Goal: Find specific page/section: Find specific page/section

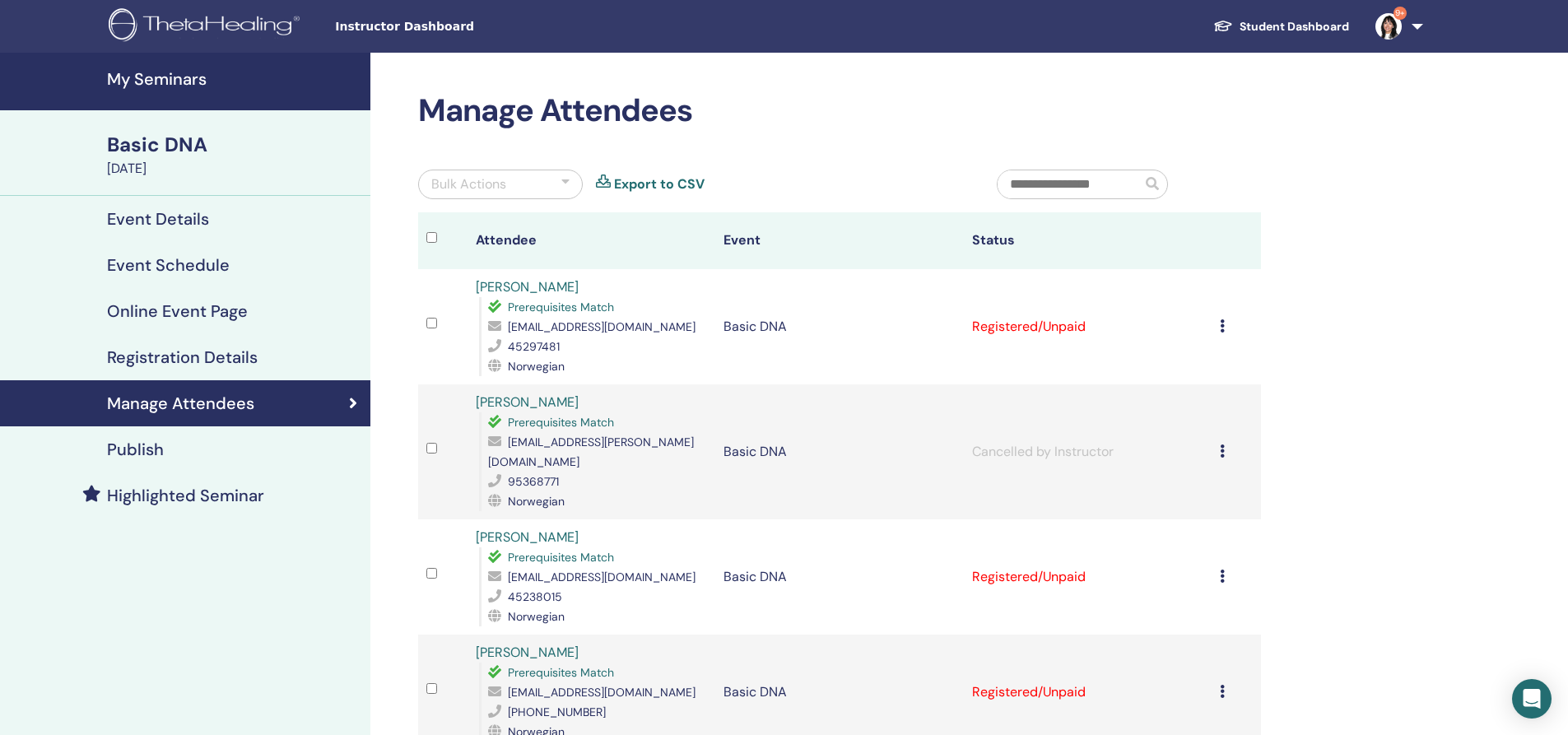
click at [182, 26] on img at bounding box center [206, 27] width 197 height 37
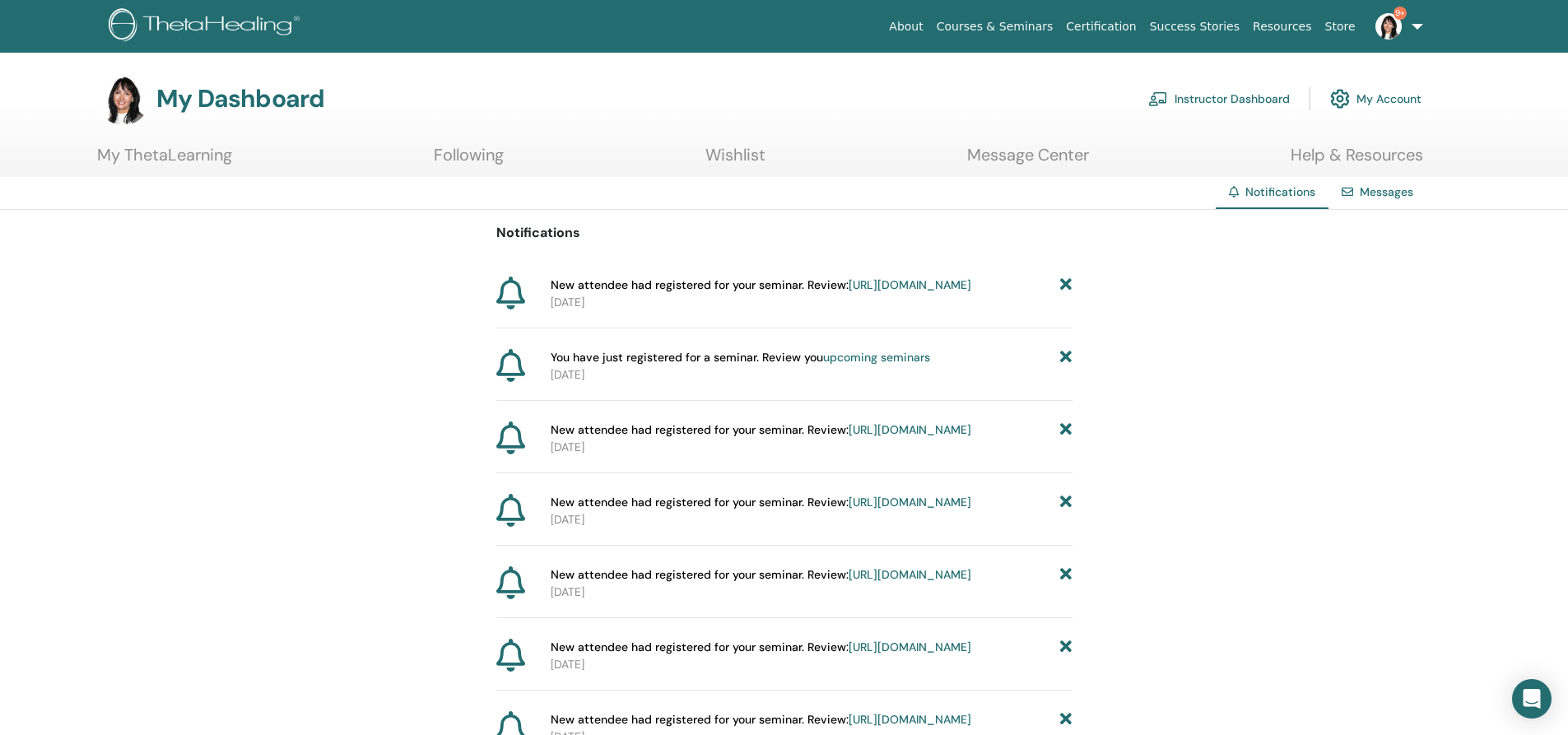
click at [1417, 26] on link "9+" at bounding box center [1396, 26] width 67 height 52
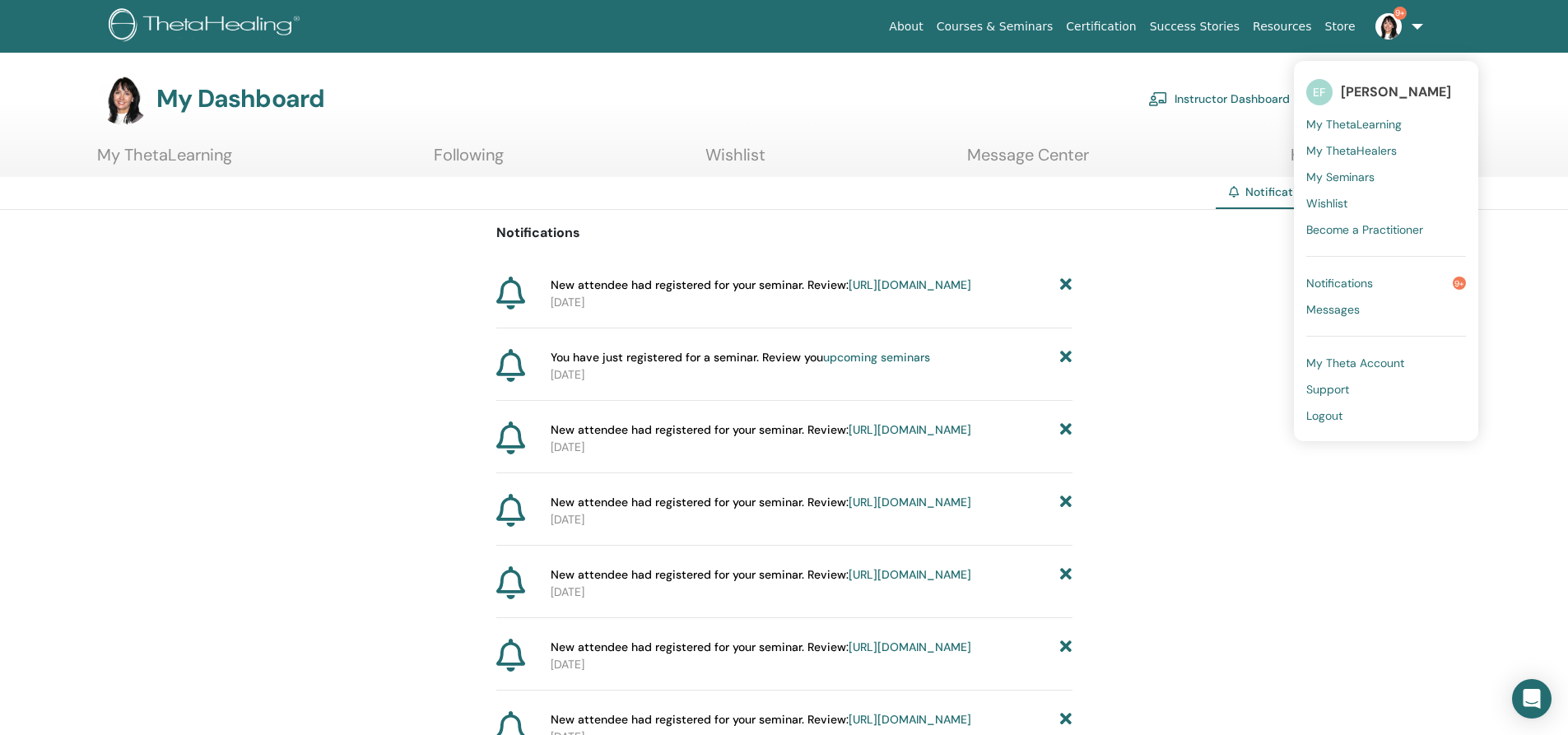
click at [1229, 101] on link "Instructor Dashboard" at bounding box center [1219, 99] width 142 height 36
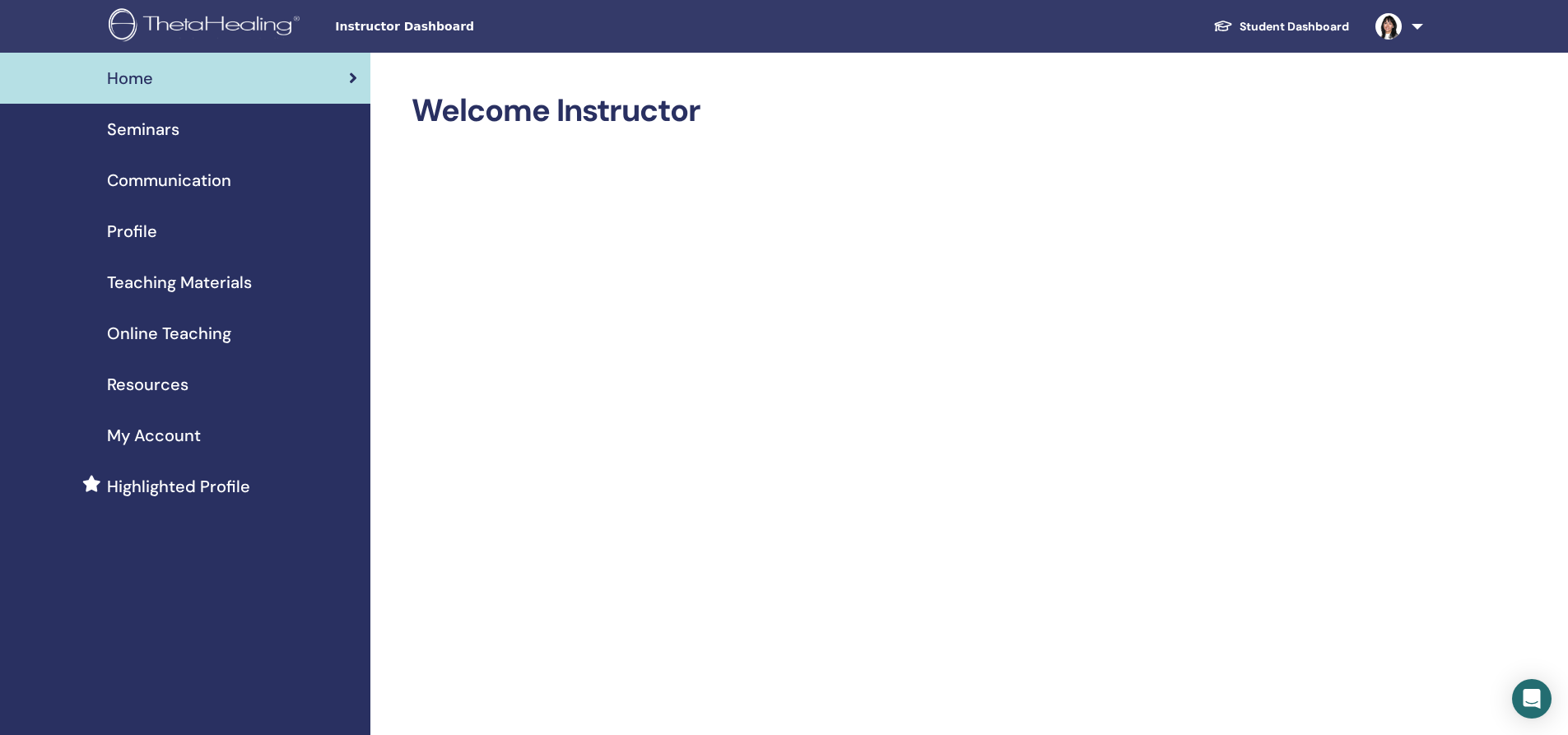
click at [146, 131] on span "Seminars" at bounding box center [143, 129] width 72 height 25
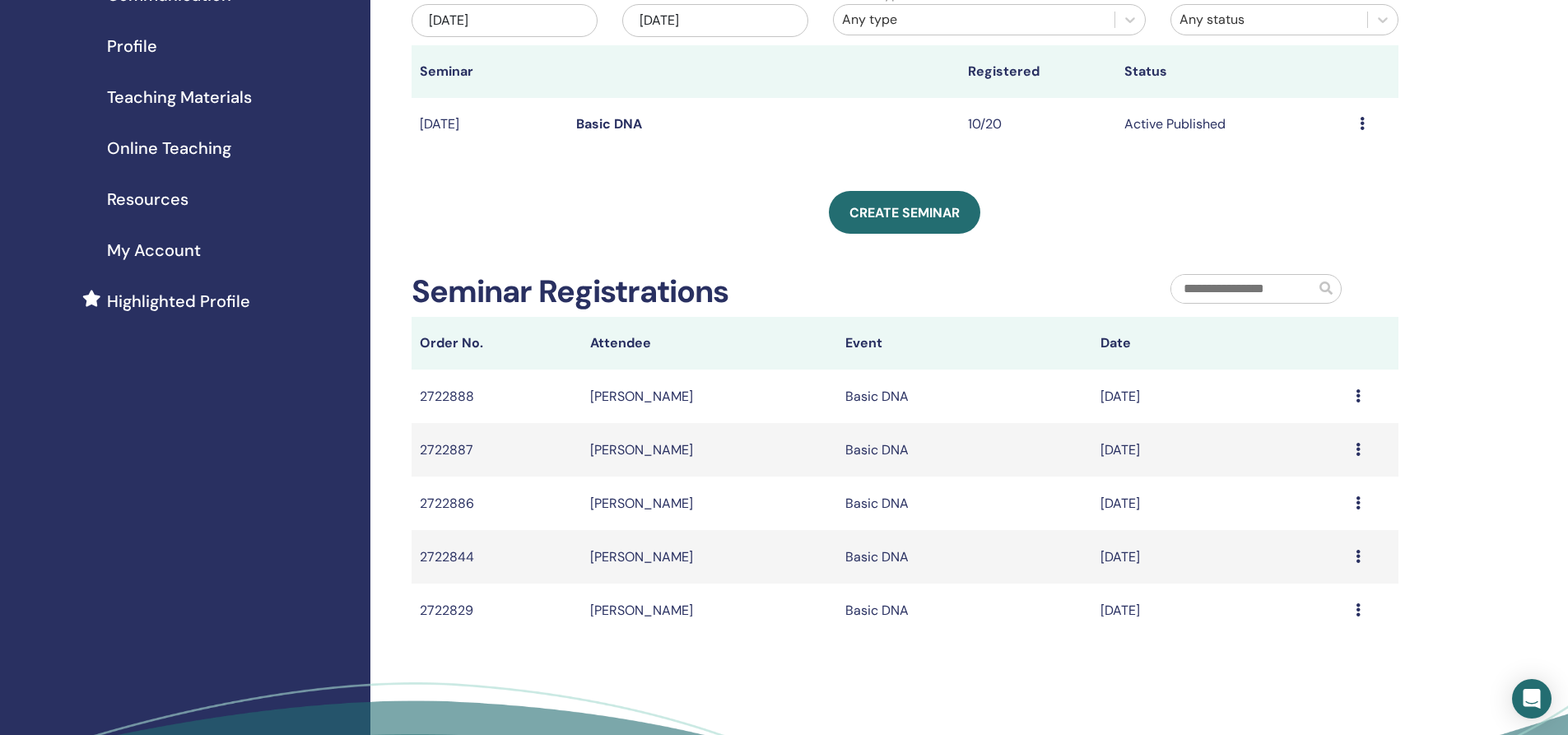
scroll to position [164, 0]
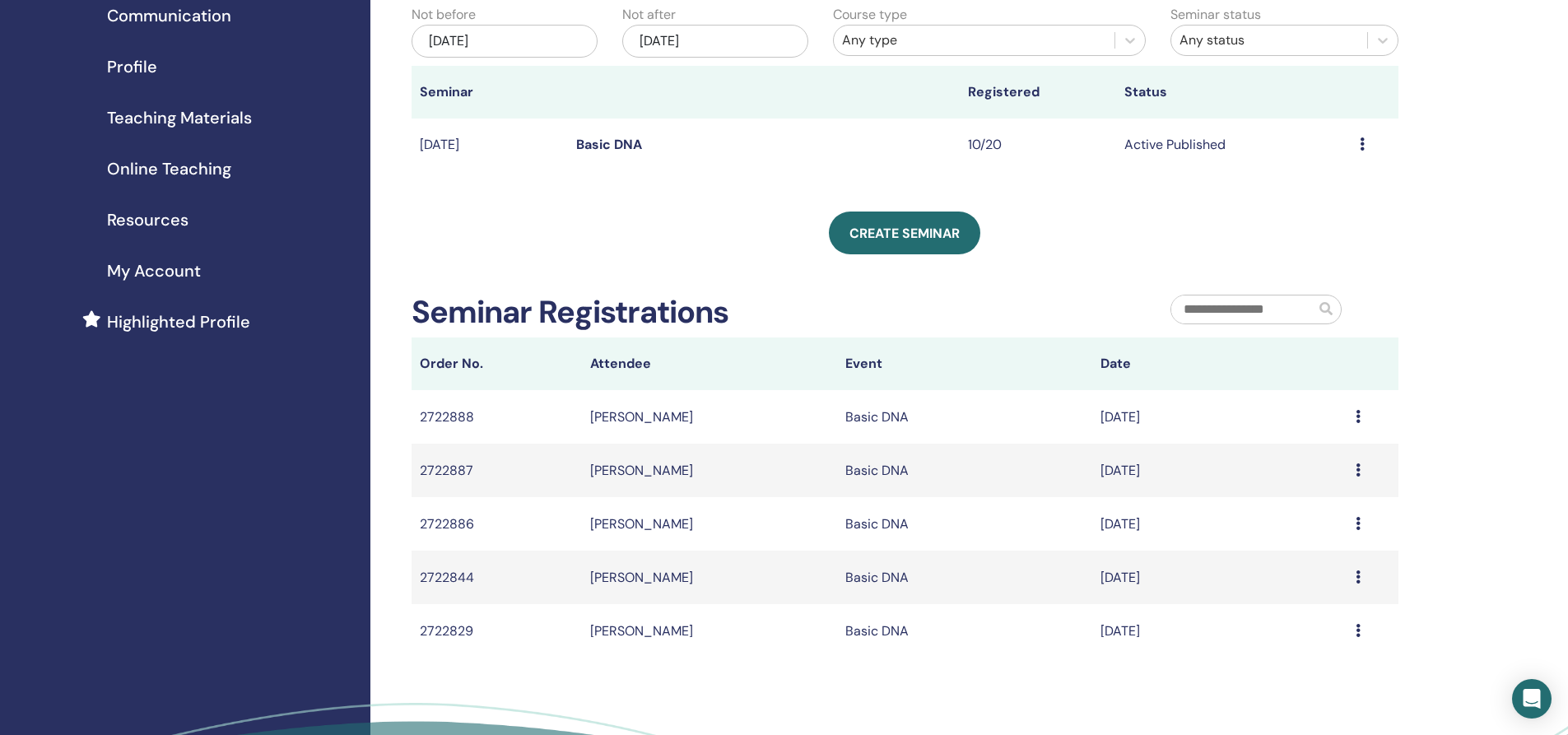
click at [1356, 470] on icon at bounding box center [1358, 469] width 5 height 13
